Goal: Task Accomplishment & Management: Manage account settings

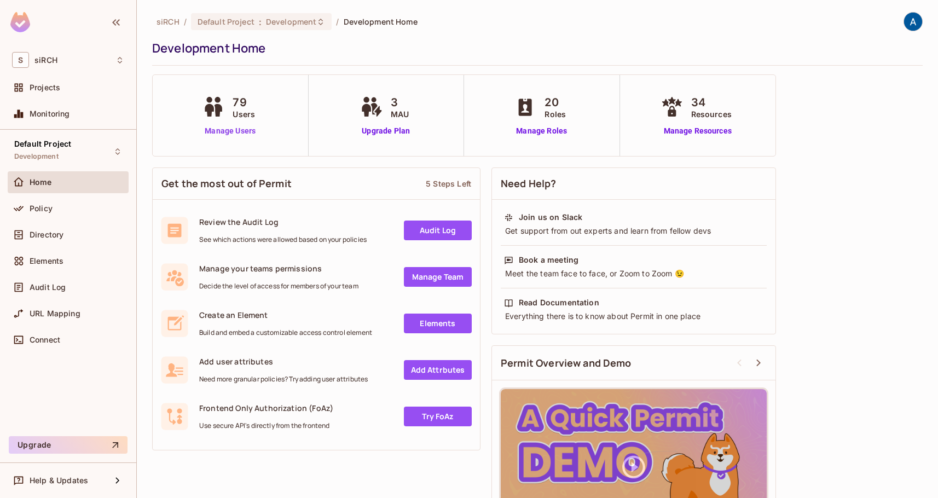
click at [221, 130] on link "Manage Users" at bounding box center [230, 130] width 61 height 11
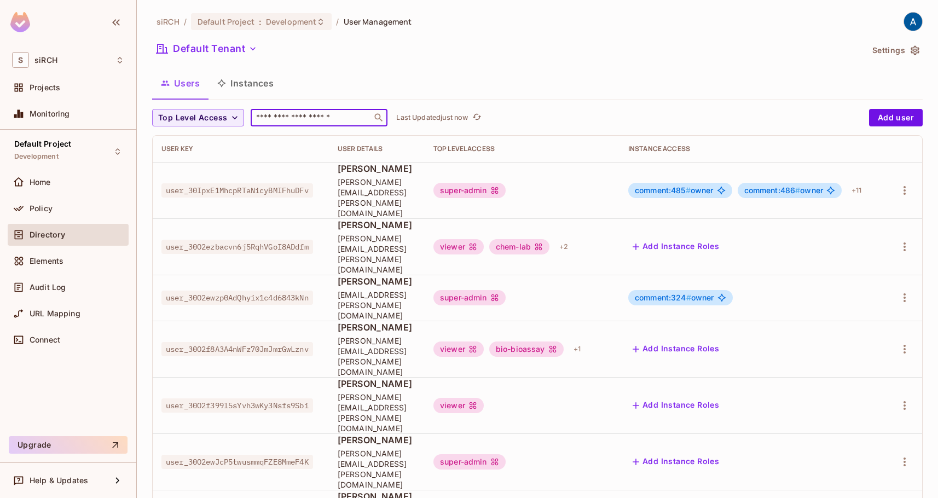
click at [302, 114] on input "text" at bounding box center [311, 117] width 115 height 11
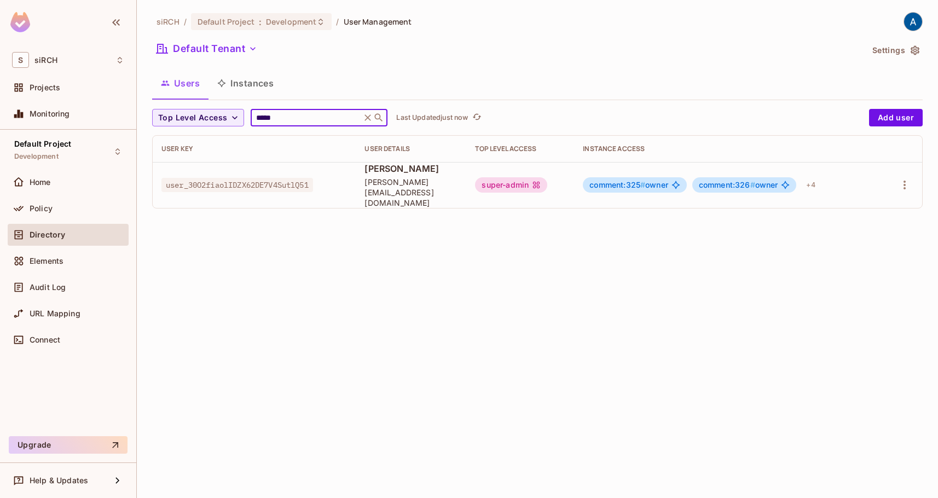
type input "*****"
click at [535, 179] on div "super-admin" at bounding box center [511, 184] width 72 height 15
click at [383, 178] on body "S siRCH Projects Monitoring Default Project Development Home Policy Directory E…" at bounding box center [469, 249] width 938 height 498
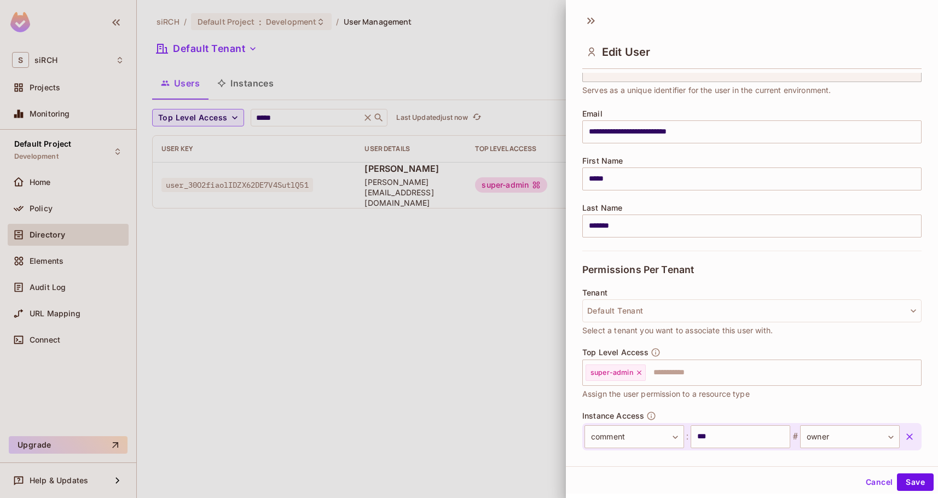
scroll to position [72, 0]
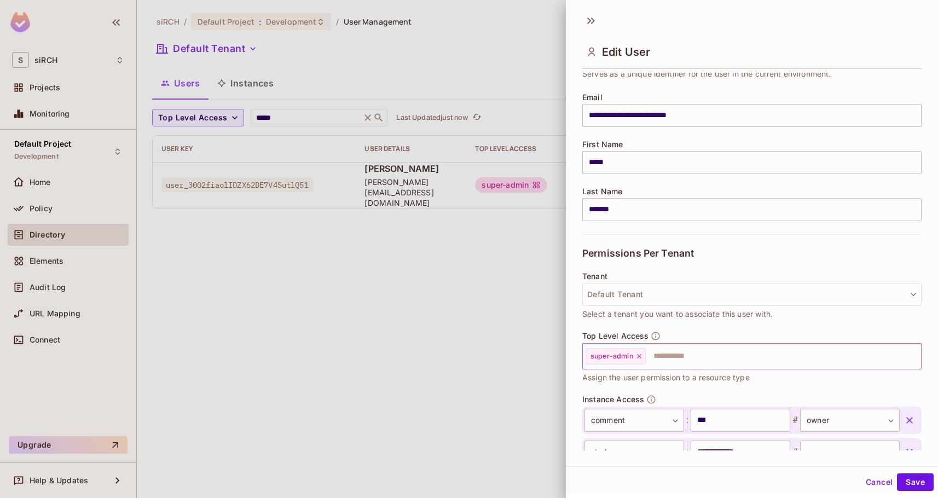
click at [696, 361] on input "text" at bounding box center [773, 356] width 253 height 22
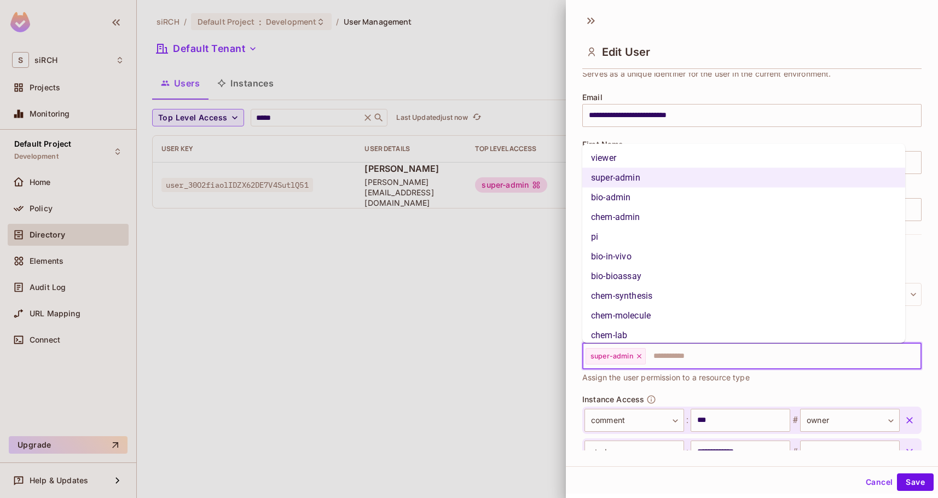
click at [654, 154] on li "viewer" at bounding box center [743, 158] width 323 height 20
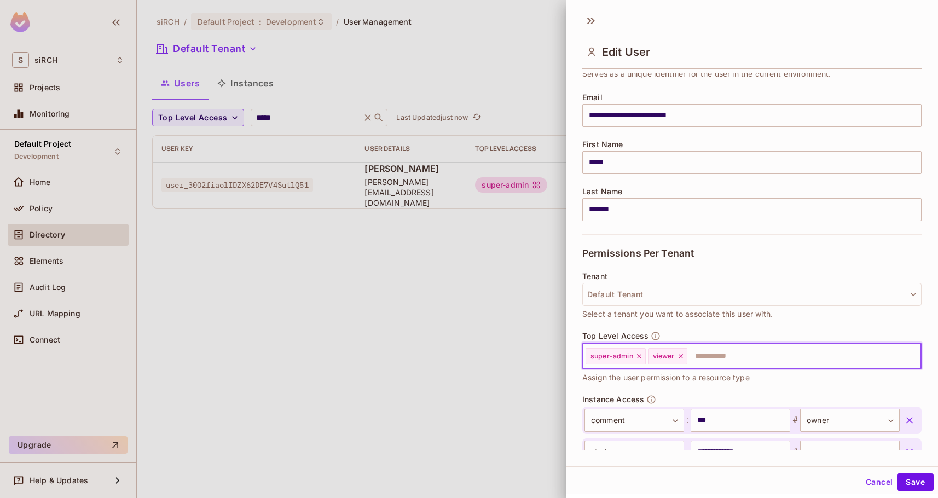
click at [639, 358] on icon at bounding box center [640, 357] width 8 height 8
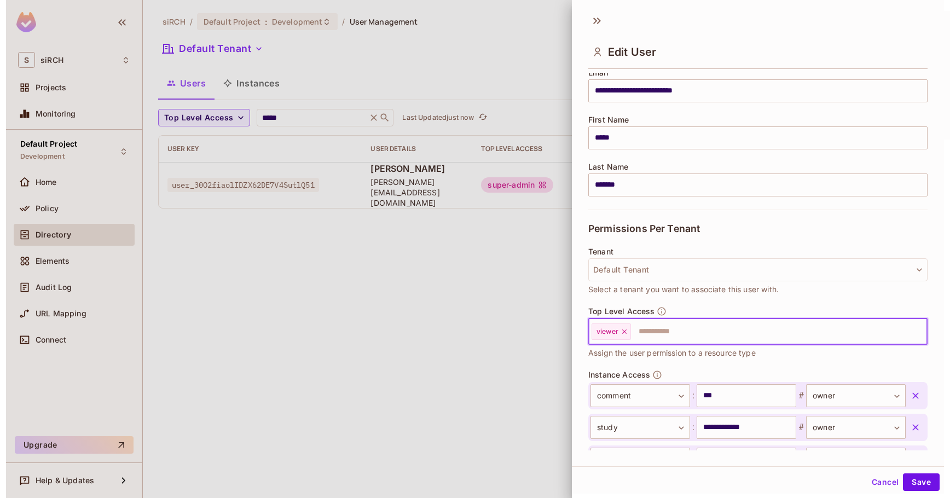
scroll to position [108, 0]
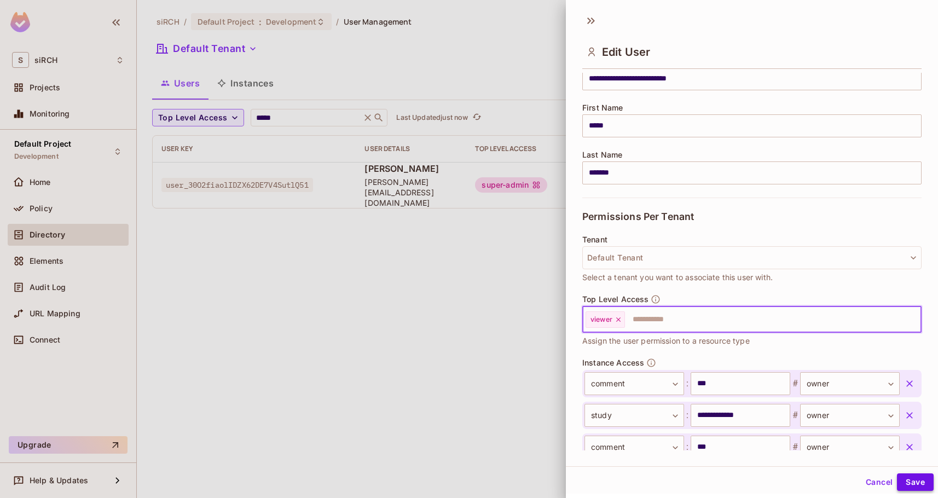
click at [908, 482] on button "Save" at bounding box center [915, 482] width 37 height 18
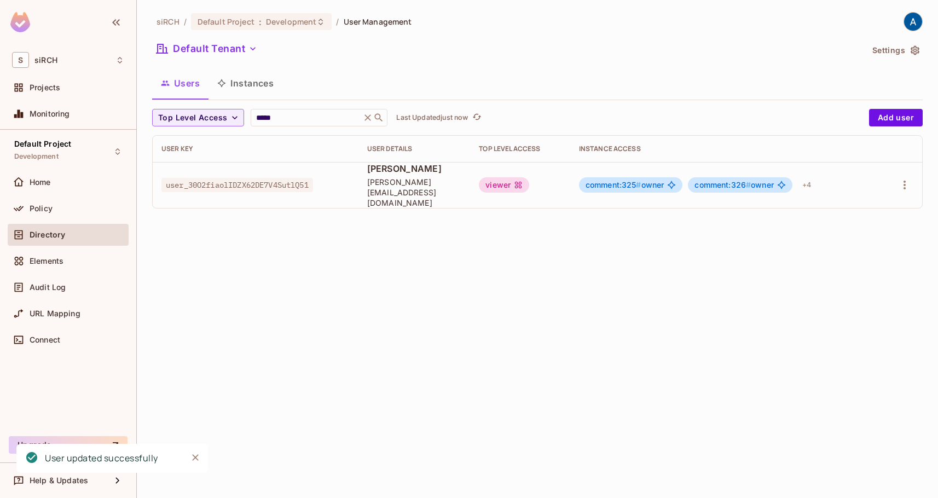
click at [455, 336] on div "siRCH / Default Project : Development / User Management Default Tenant Settings…" at bounding box center [537, 249] width 801 height 498
